Goal: Information Seeking & Learning: Learn about a topic

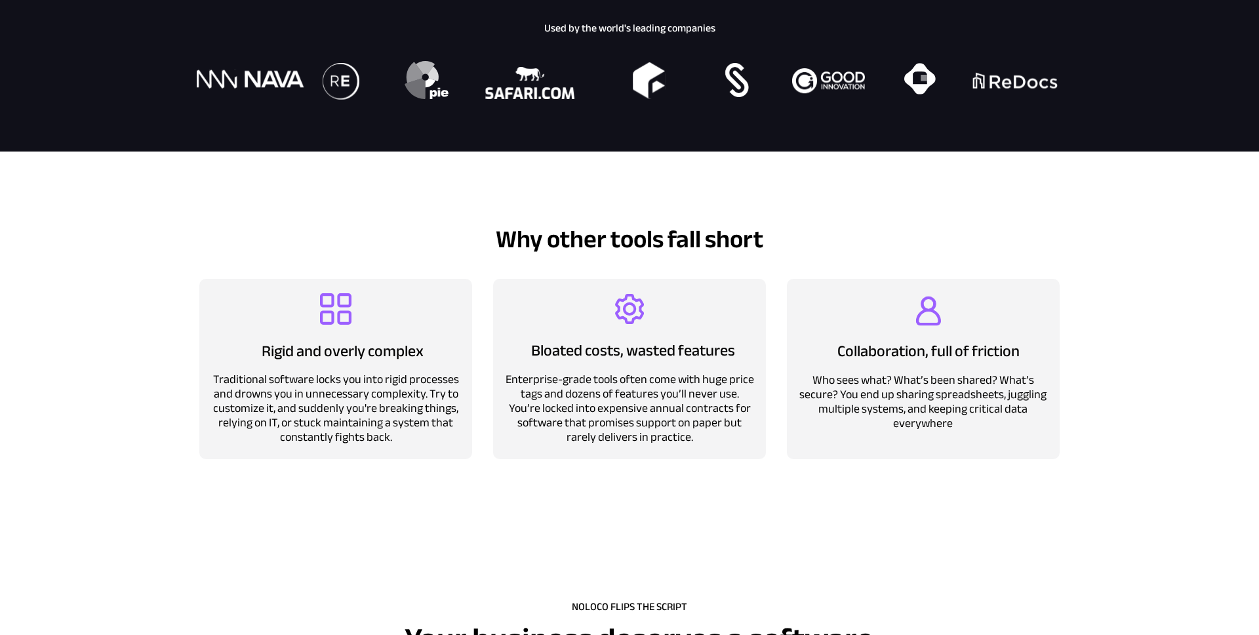
scroll to position [769, 0]
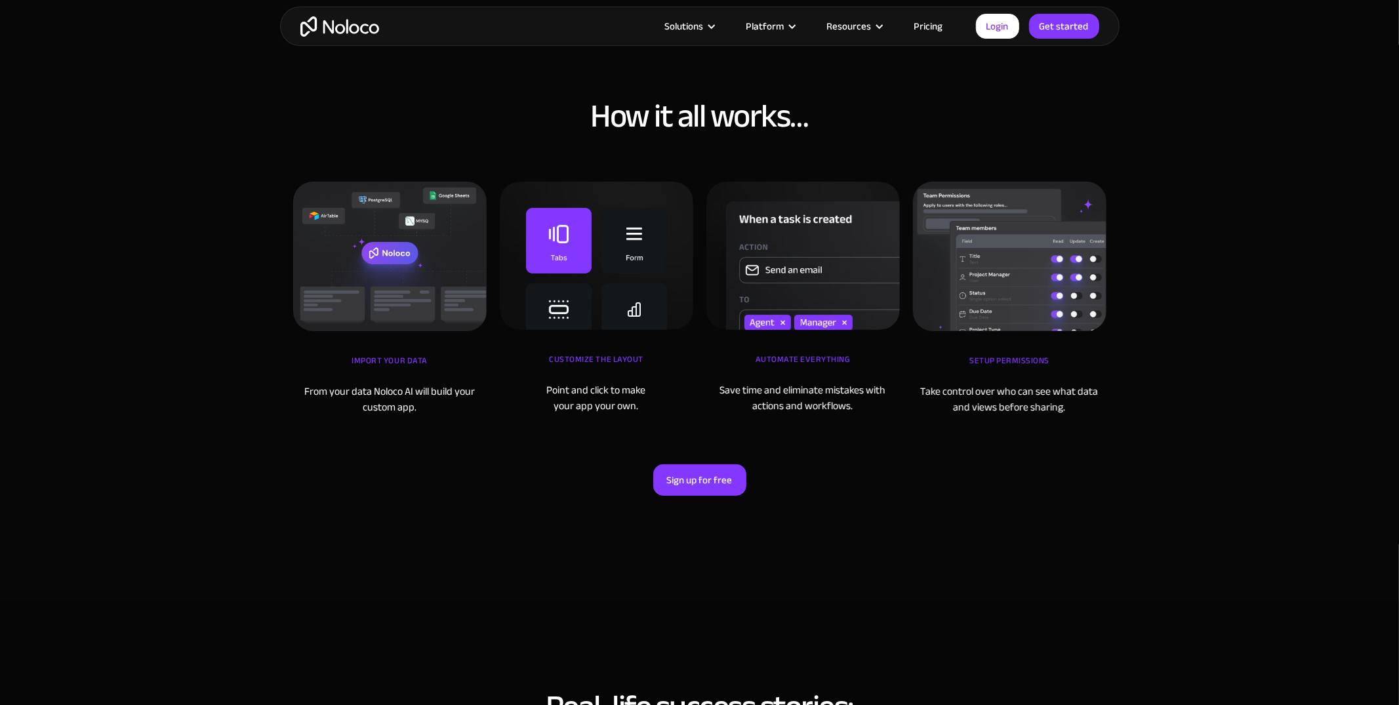
scroll to position [4454, 0]
click at [1315, 130] on section "How it all works… iMPORT YOUR DATA From your data Noloco AI will build your cus…" at bounding box center [699, 290] width 1399 height 619
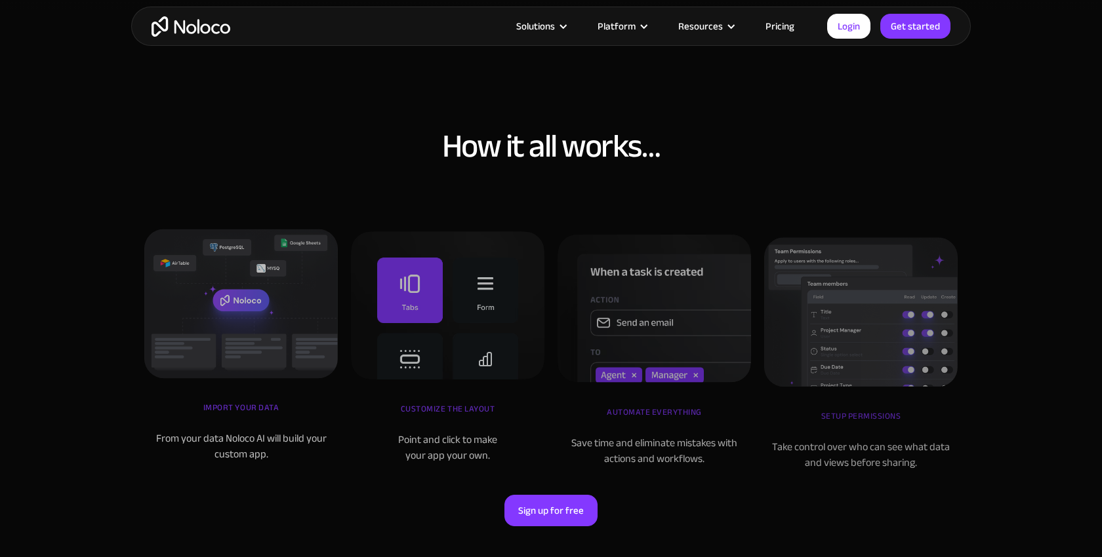
scroll to position [4402, 0]
